Goal: Information Seeking & Learning: Understand process/instructions

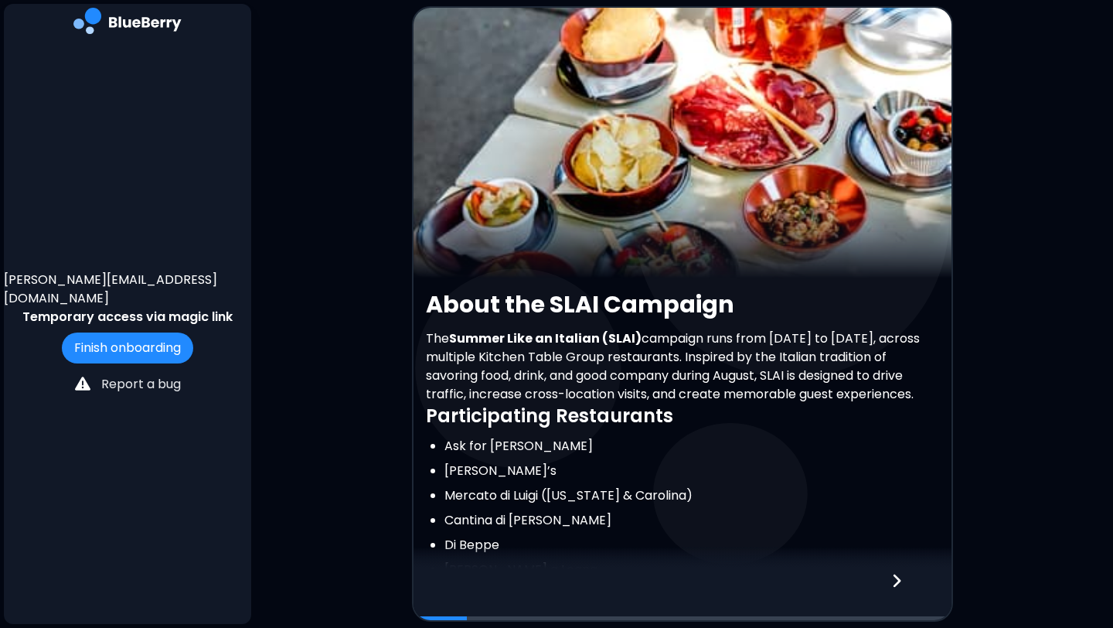
click at [550, 401] on p "The Summer Like an Italian (SLAI) campaign runs from [DATE] to [DATE], across m…" at bounding box center [682, 366] width 513 height 74
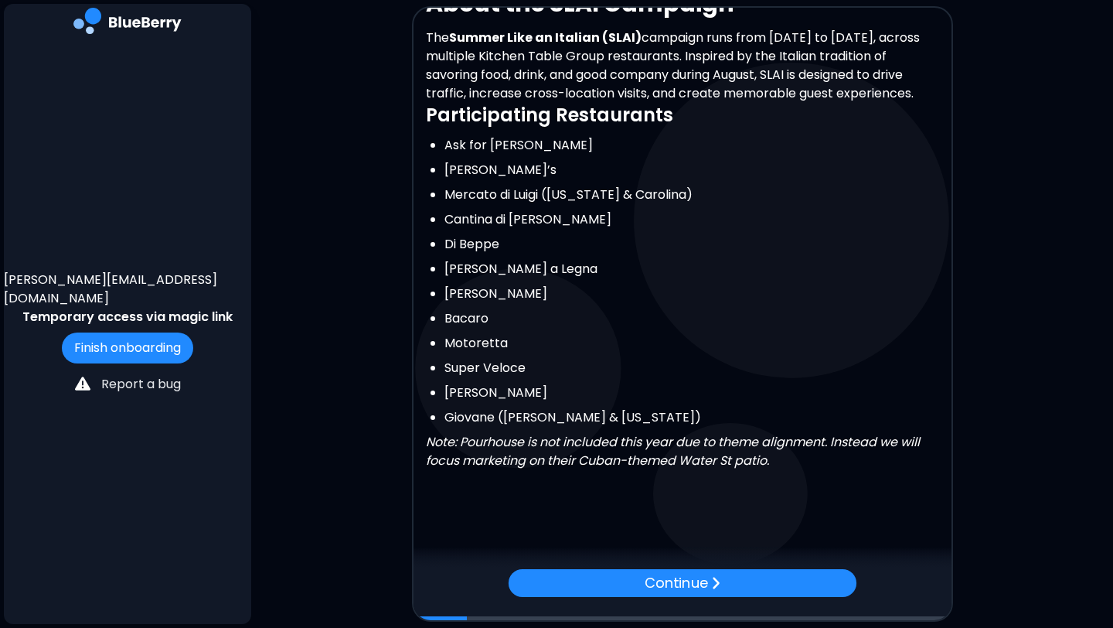
scroll to position [319, 0]
click at [605, 573] on div "Continue" at bounding box center [682, 582] width 356 height 29
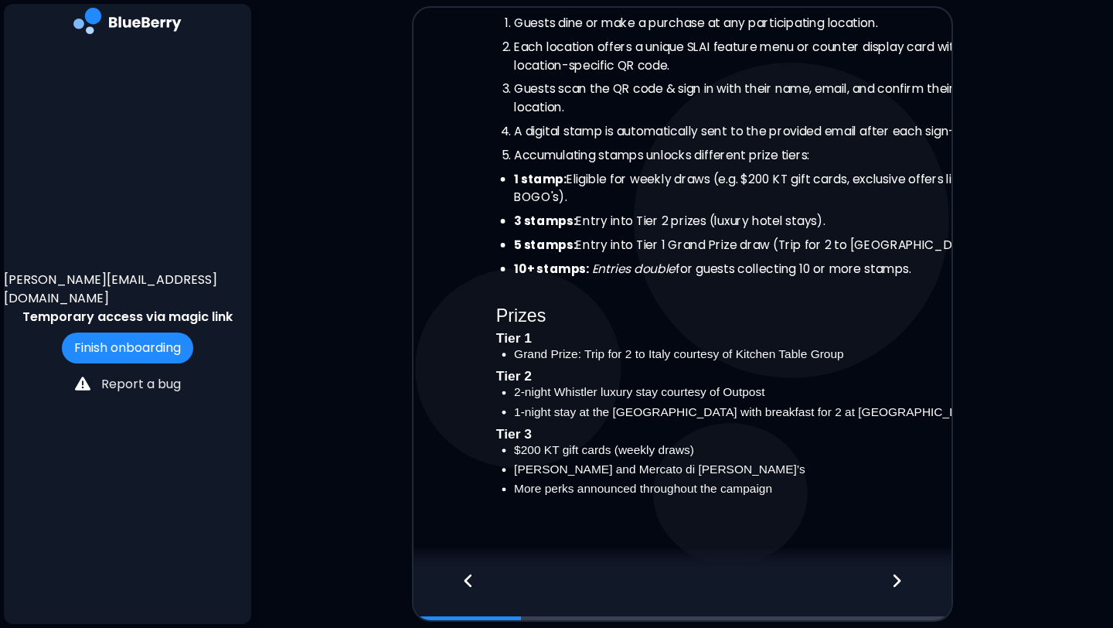
scroll to position [0, 0]
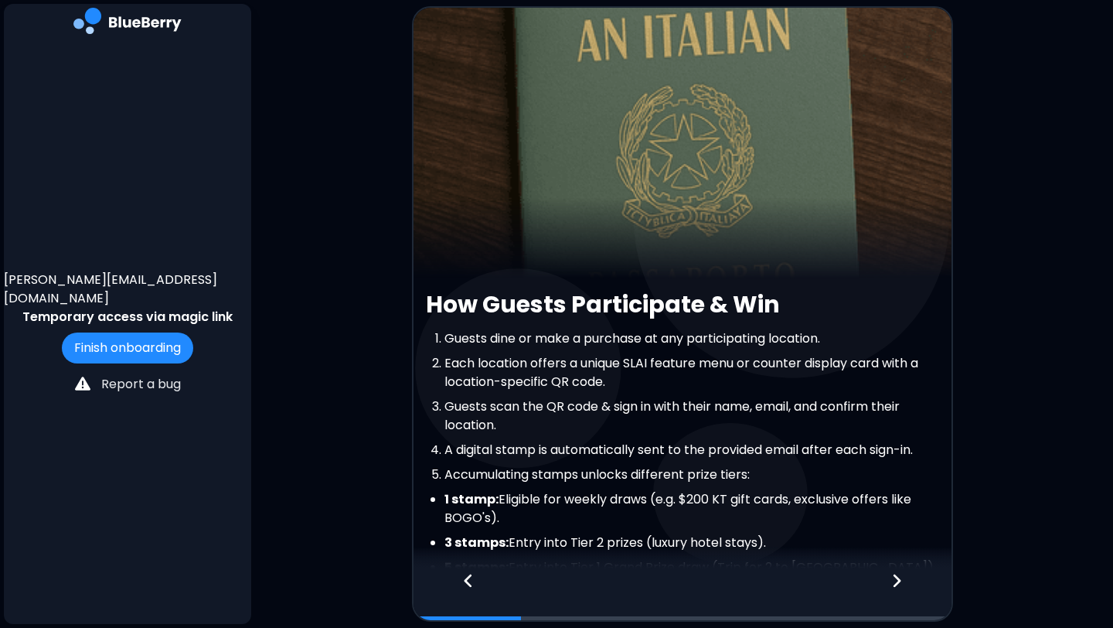
click at [656, 424] on li "Guests scan the QR code & sign in with their name, email, and confirm their loc…" at bounding box center [692, 415] width 495 height 37
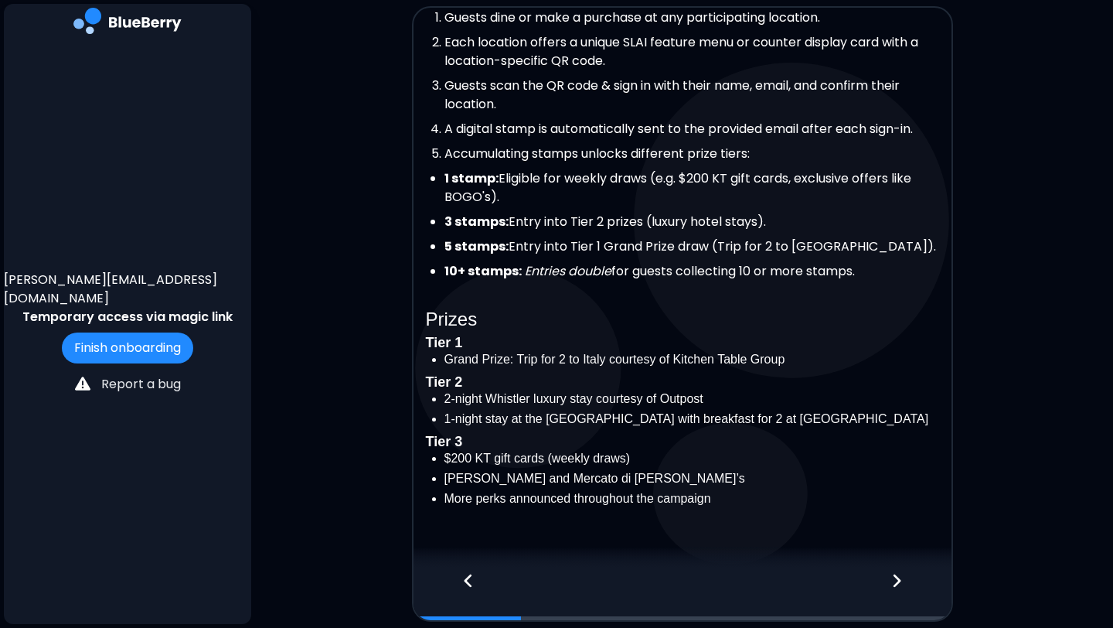
scroll to position [363, 0]
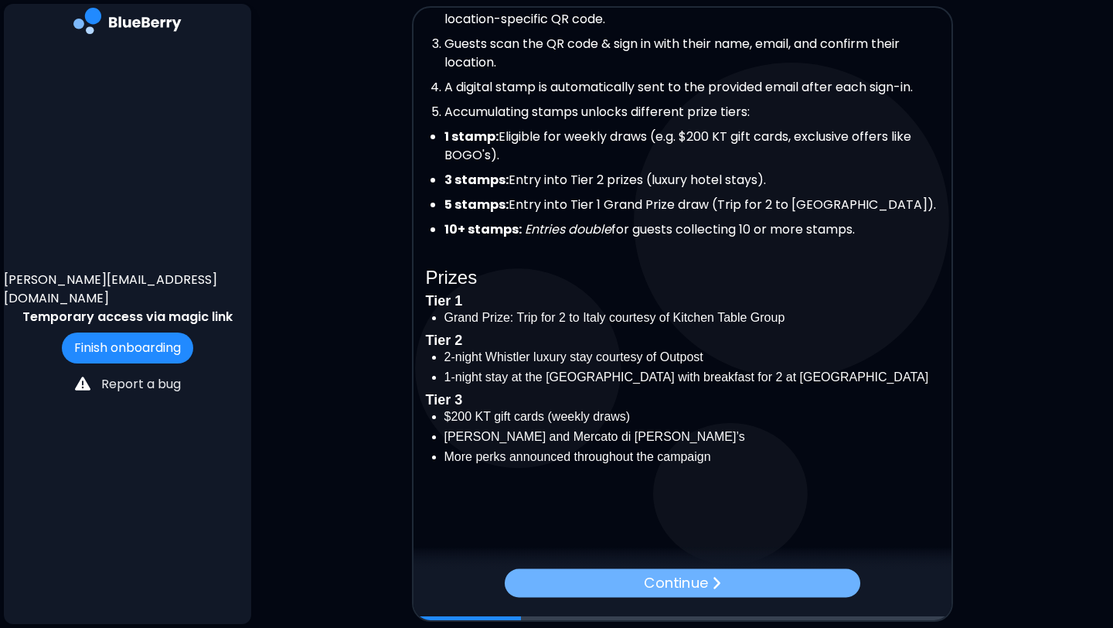
click at [649, 584] on p "Continue" at bounding box center [676, 583] width 64 height 22
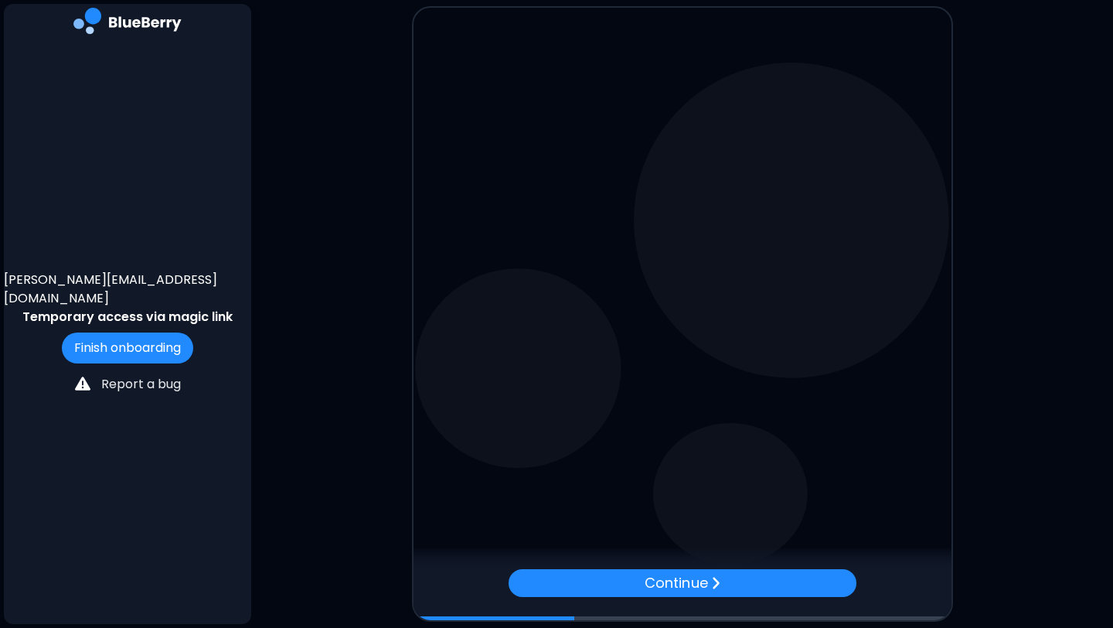
scroll to position [0, 0]
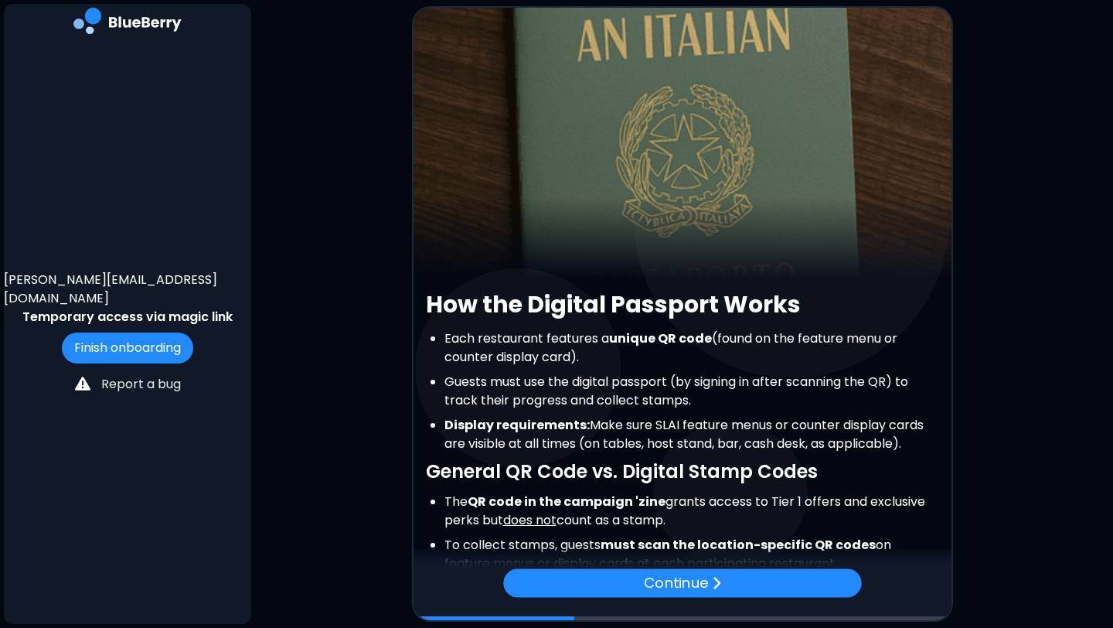
click at [600, 403] on li "Guests must use the digital passport (by signing in after scanning the QR) to t…" at bounding box center [692, 391] width 495 height 37
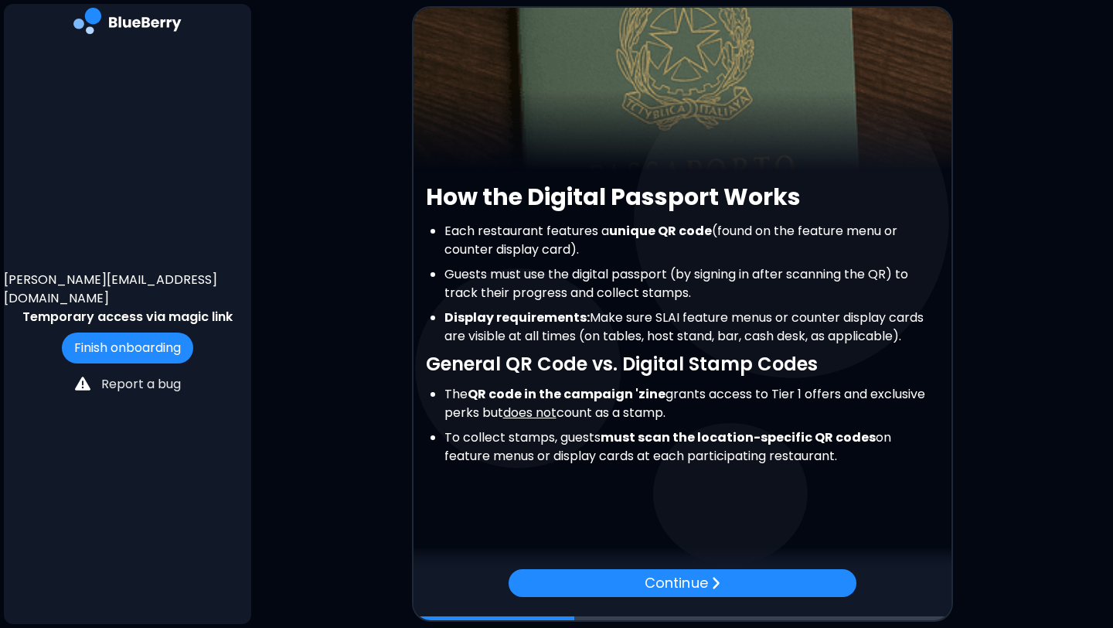
scroll to position [109, 0]
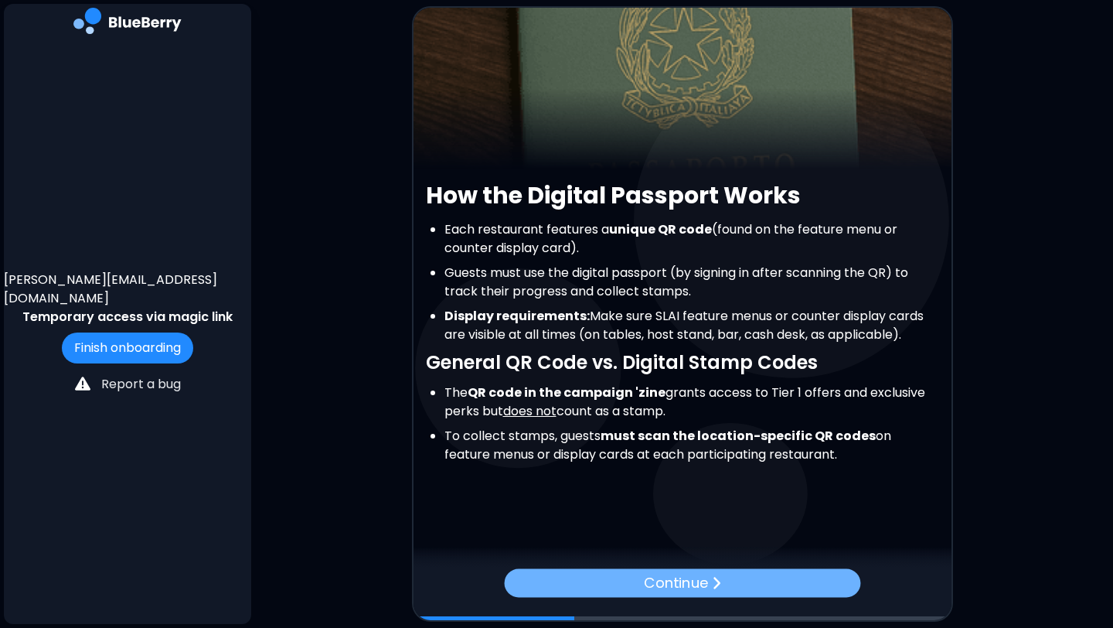
click at [672, 578] on p "Continue" at bounding box center [676, 583] width 64 height 22
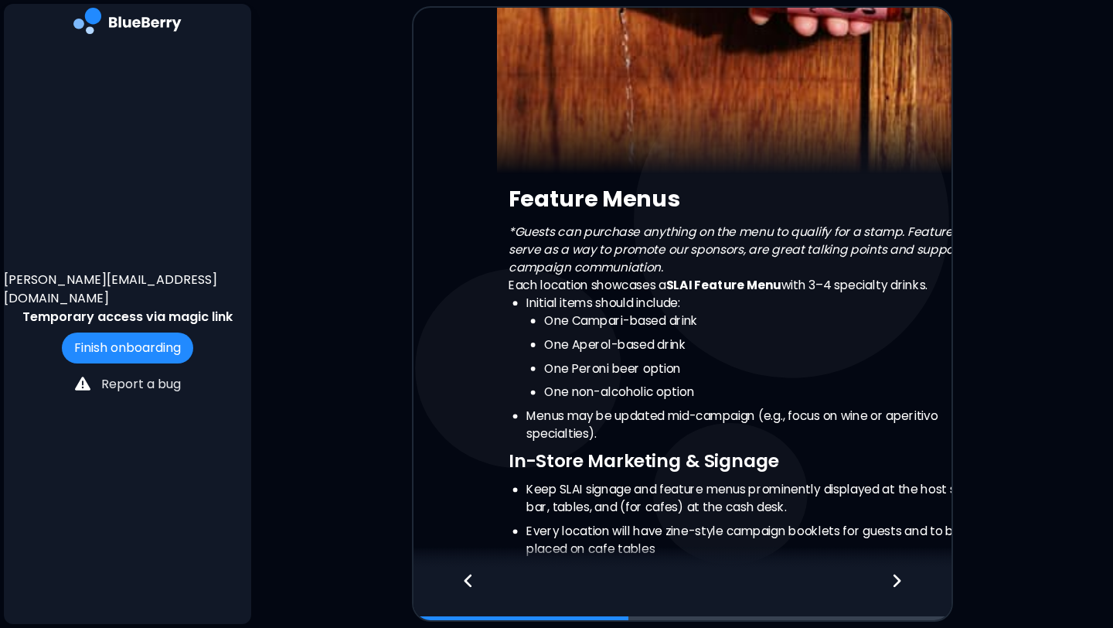
scroll to position [0, 0]
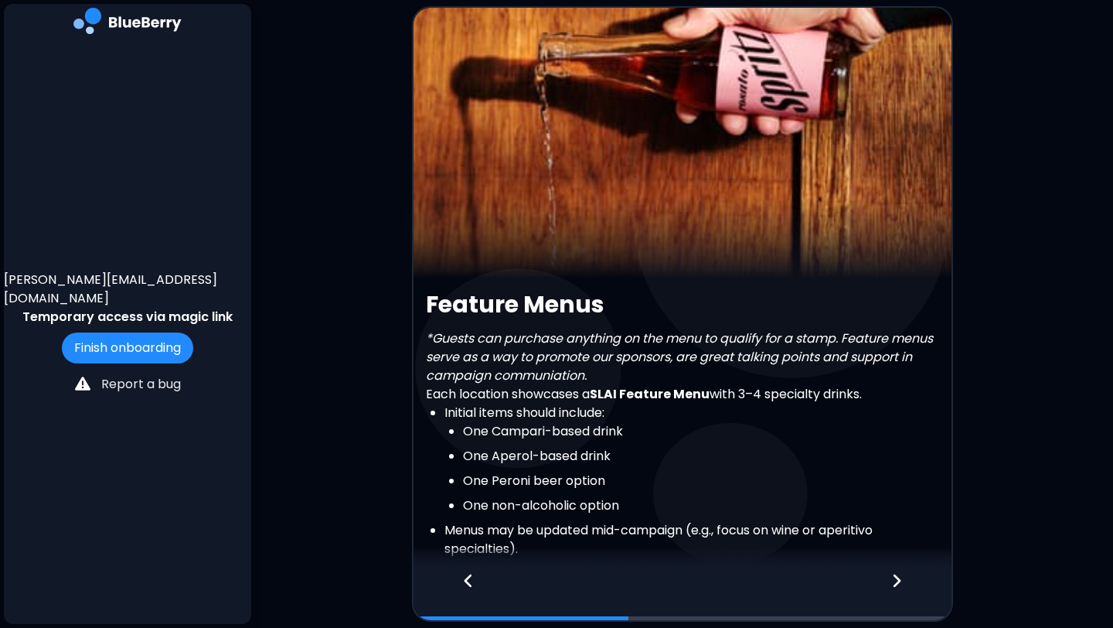
click at [584, 444] on ul "One Campari-based drink One Aperol-based drink One Peroni beer option One non-a…" at bounding box center [692, 468] width 495 height 93
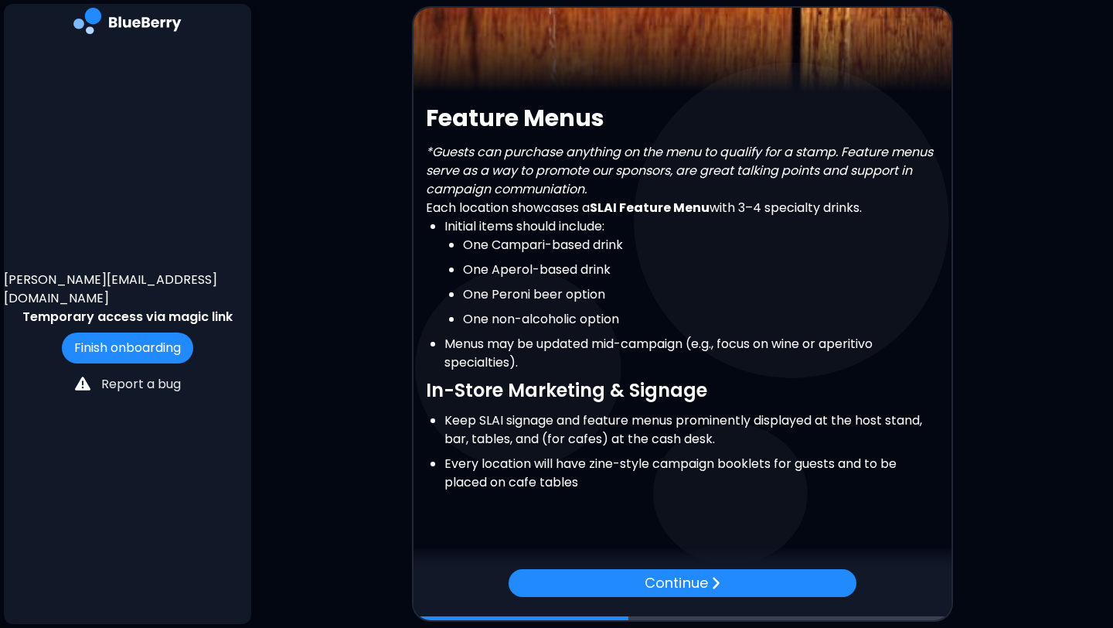
scroll to position [214, 0]
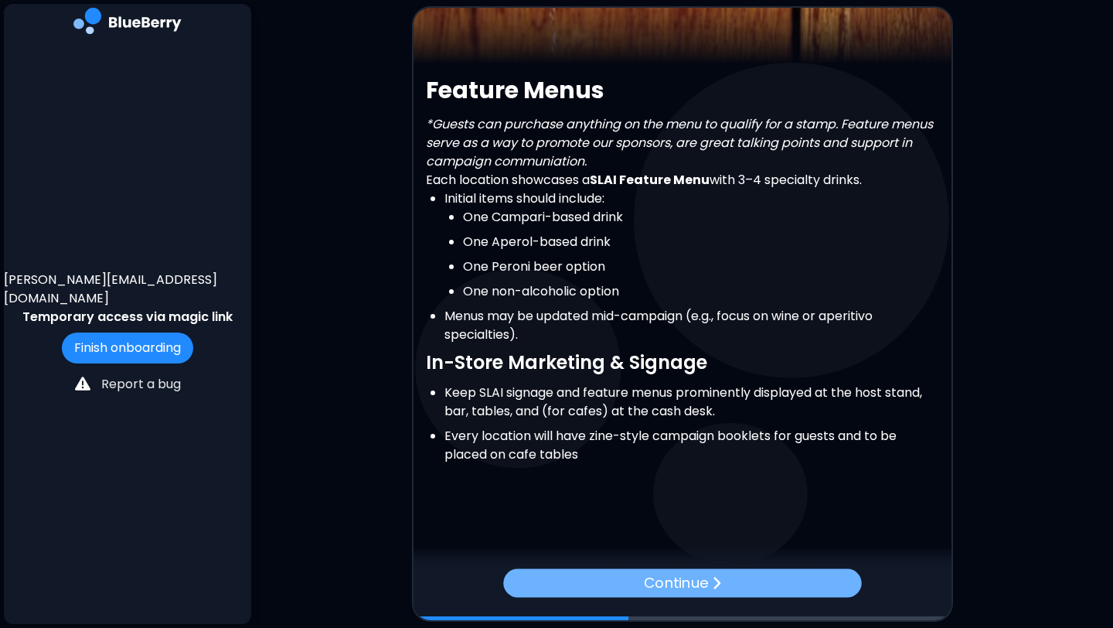
click at [647, 580] on p "Continue" at bounding box center [676, 582] width 64 height 22
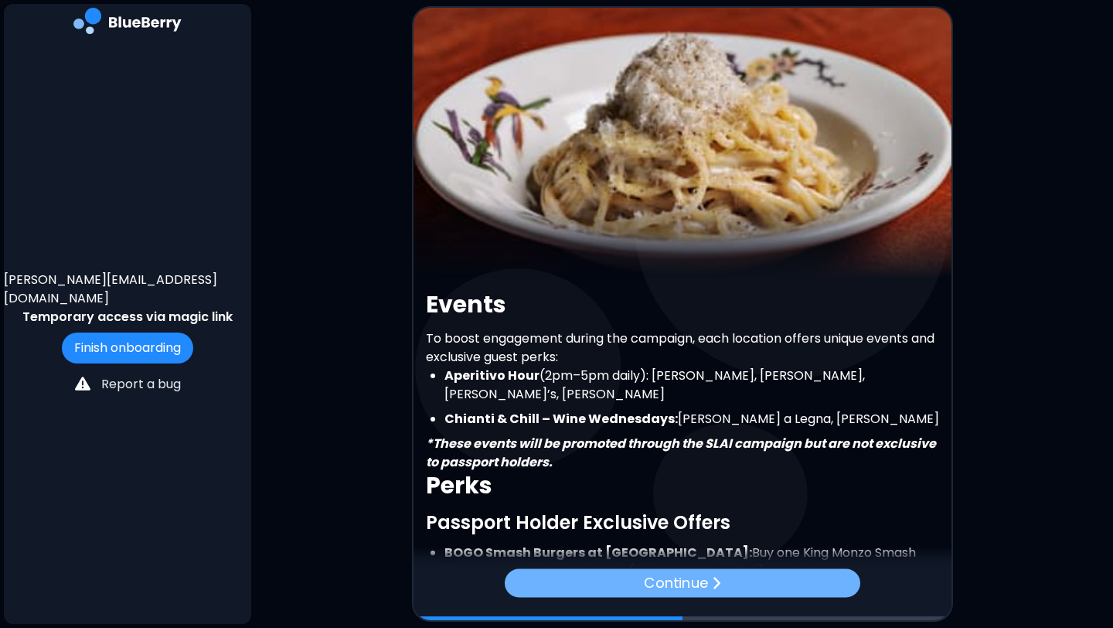
click at [653, 575] on p "Continue" at bounding box center [676, 583] width 64 height 22
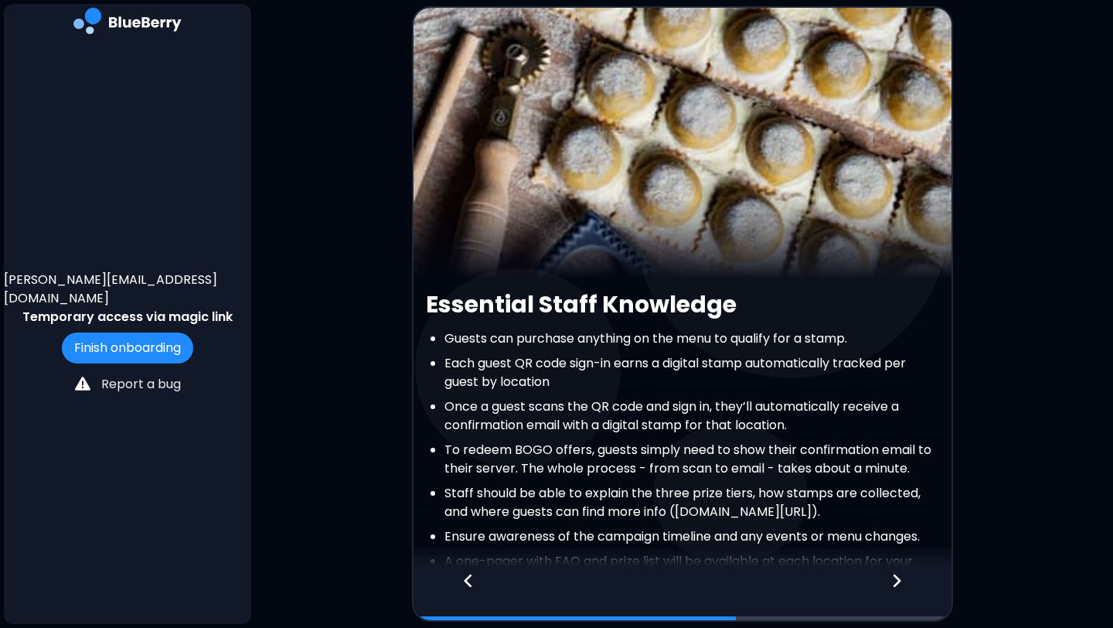
click at [671, 486] on li "Staff should be able to explain the three prize tiers, how stamps are collected…" at bounding box center [692, 502] width 495 height 37
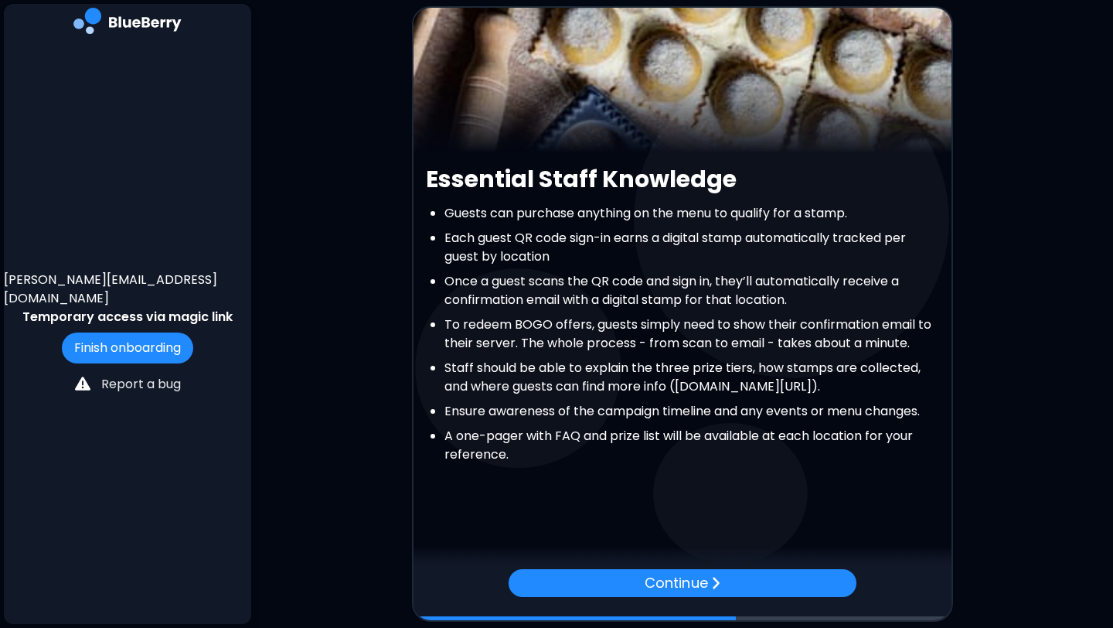
scroll to position [144, 0]
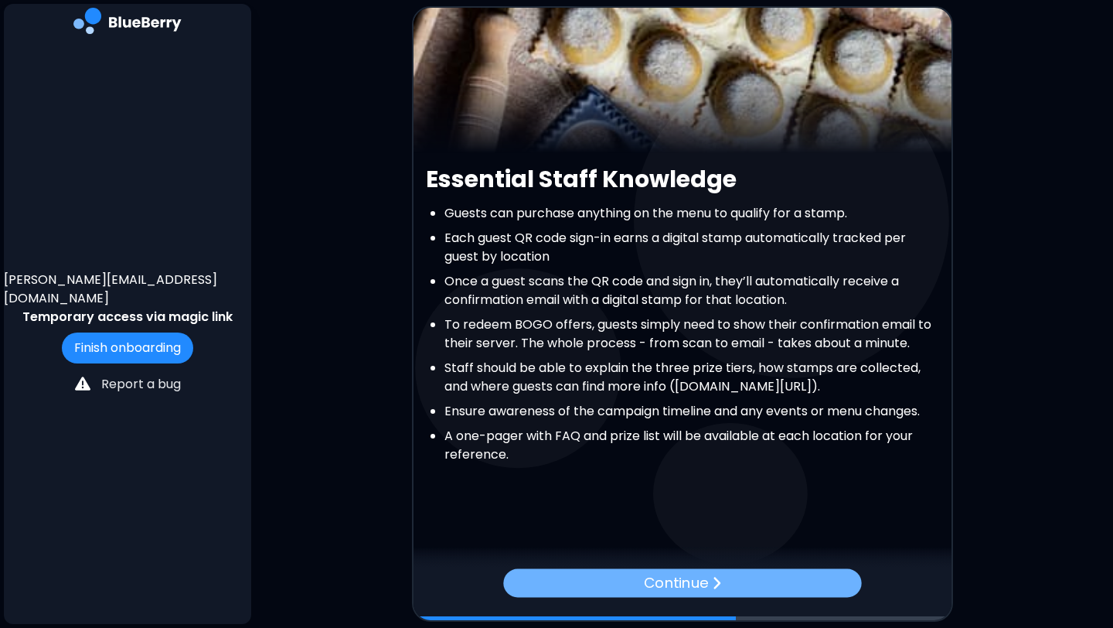
click at [663, 581] on p "Continue" at bounding box center [676, 582] width 64 height 22
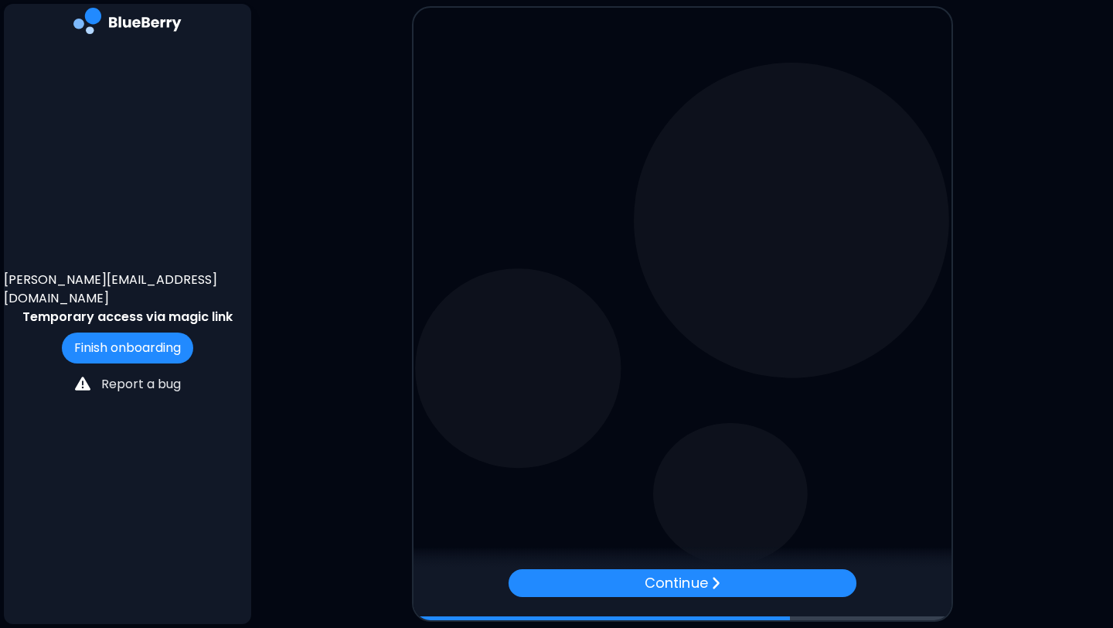
scroll to position [0, 0]
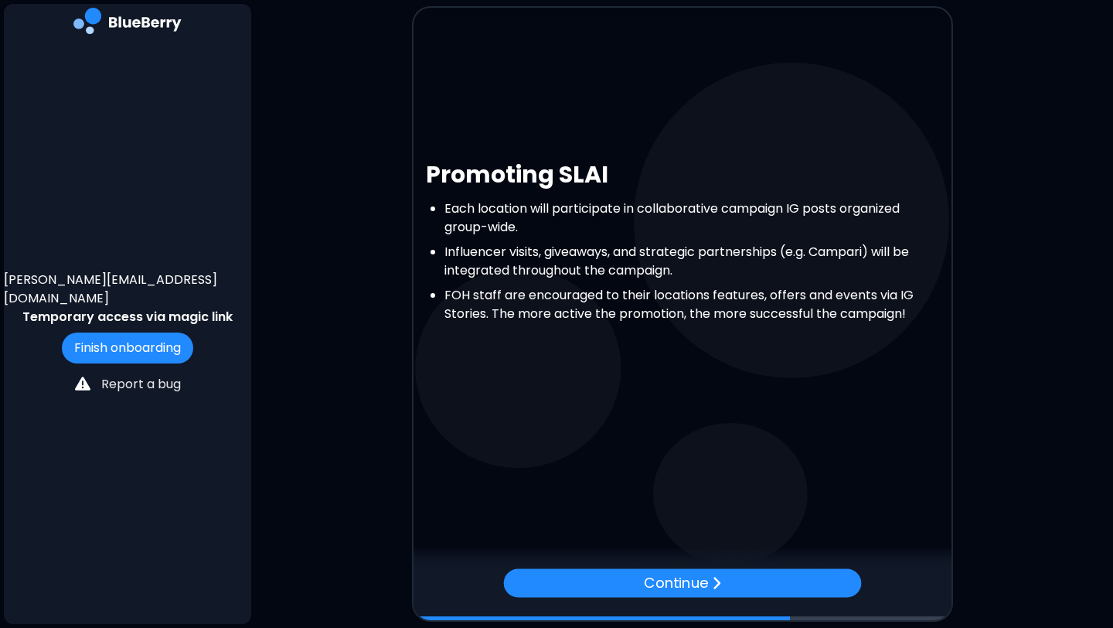
click at [663, 581] on p "Continue" at bounding box center [676, 582] width 64 height 22
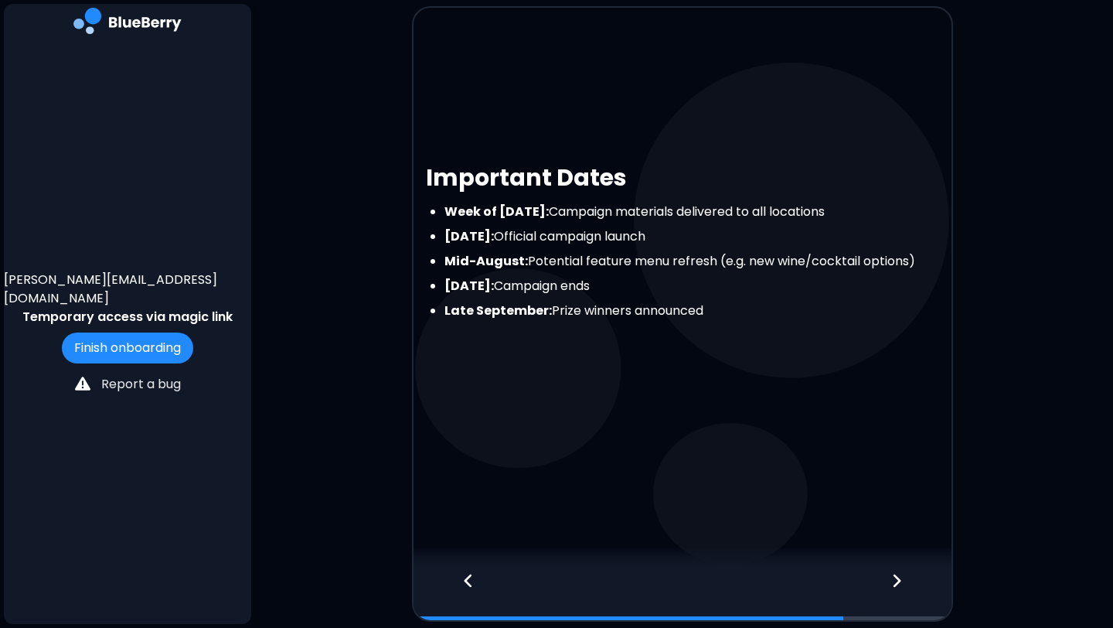
click at [639, 398] on div "Important Dates Week of [DATE]: Campaign materials delivered to all locations […" at bounding box center [683, 289] width 538 height 275
click at [633, 449] on div "Important Dates Week of [DATE]: Campaign materials delivered to all locations […" at bounding box center [683, 314] width 538 height 612
click at [899, 580] on icon at bounding box center [897, 580] width 8 height 13
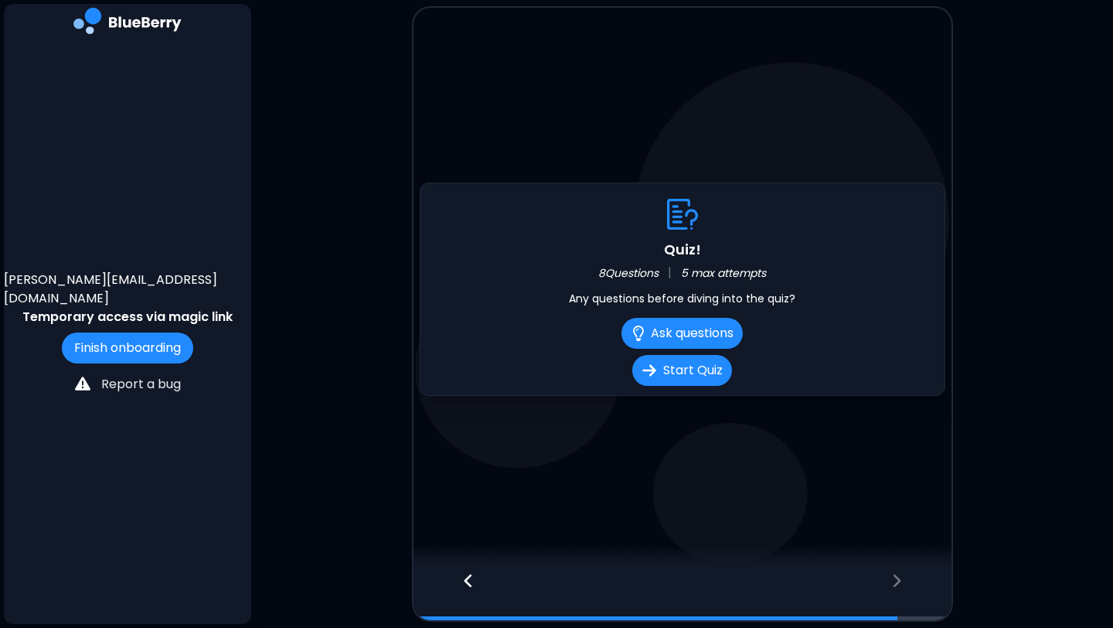
click at [329, 437] on main "Quiz! 8 Questions | 5 max attempts Any questions before diving into the quiz? A…" at bounding box center [556, 314] width 1113 height 628
